Goal: Find specific page/section: Find specific page/section

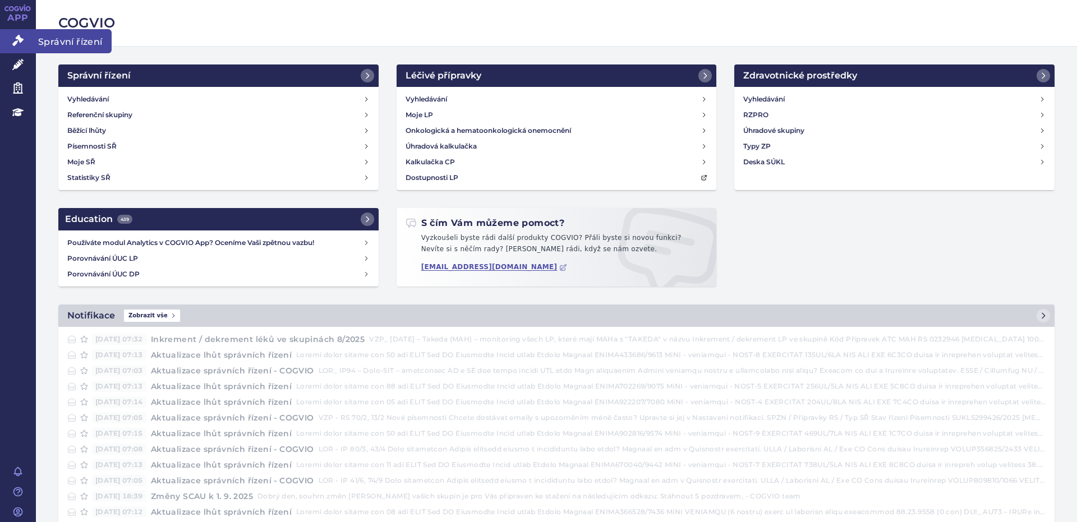
click at [19, 43] on icon at bounding box center [17, 40] width 11 height 11
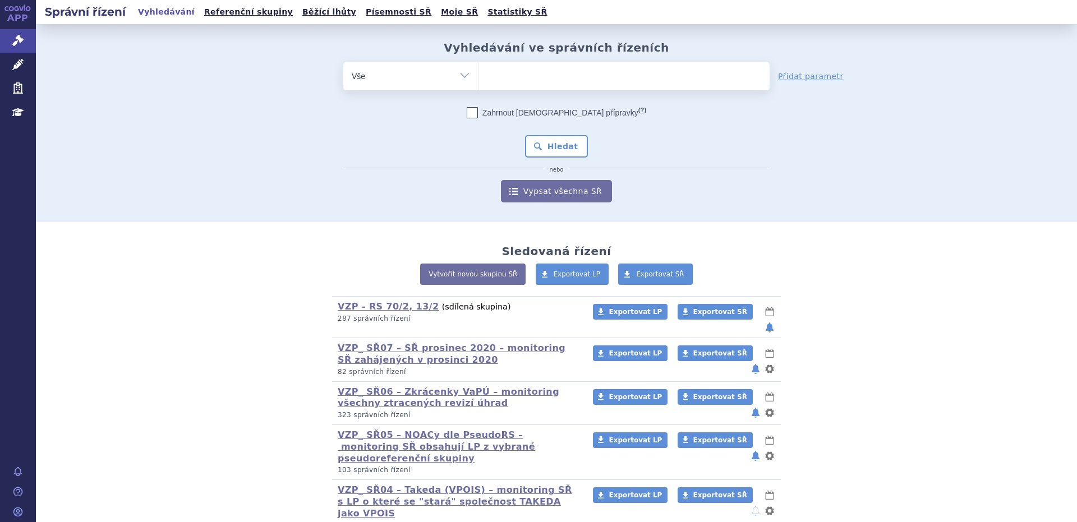
click at [462, 77] on select "Vše Spisová značka Typ SŘ Přípravek/SUKL kód Účastník/Držitel" at bounding box center [410, 74] width 135 height 25
click at [509, 76] on ul at bounding box center [624, 74] width 291 height 24
click at [479, 76] on select at bounding box center [478, 76] width 1 height 28
type input "39"
type input "39d"
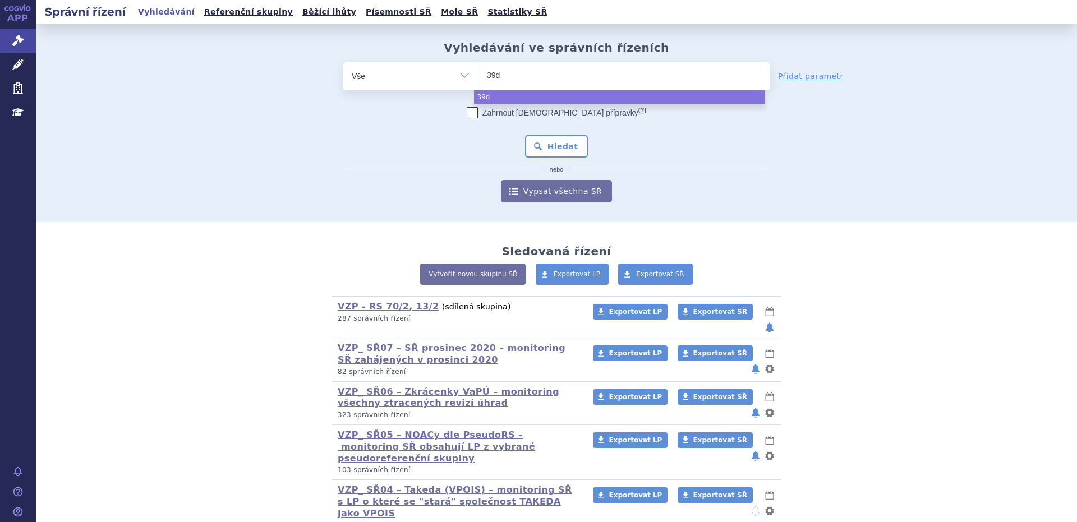
type input "39da"
select select "39da"
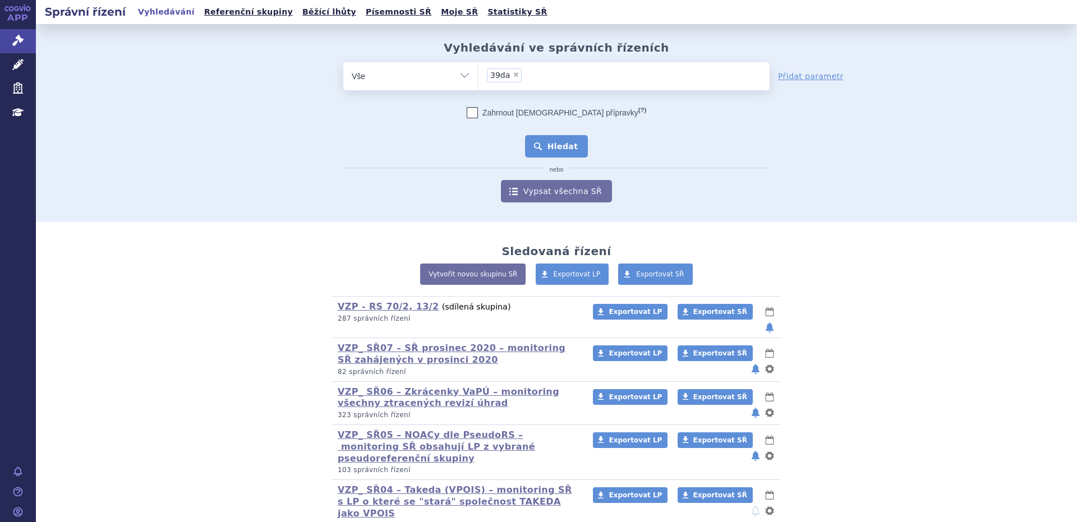
click at [543, 146] on button "Hledat" at bounding box center [556, 146] width 63 height 22
